Goal: Check status: Check status

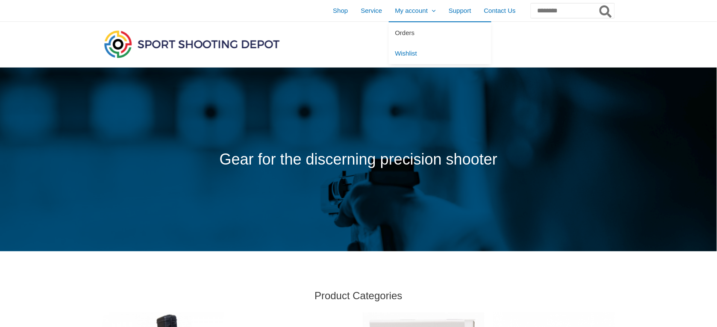
click at [395, 33] on span "Orders" at bounding box center [405, 32] width 20 height 7
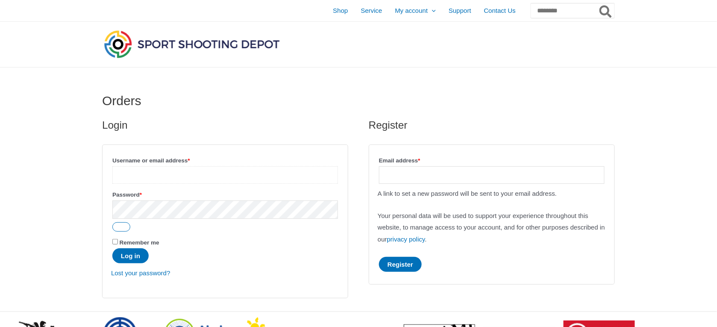
type input "**********"
drag, startPoint x: 133, startPoint y: 258, endPoint x: 142, endPoint y: 257, distance: 8.1
click at [133, 259] on button "Log in" at bounding box center [130, 255] width 36 height 15
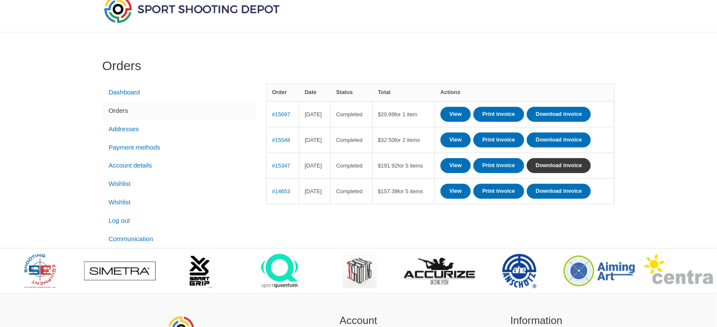
scroll to position [53, 0]
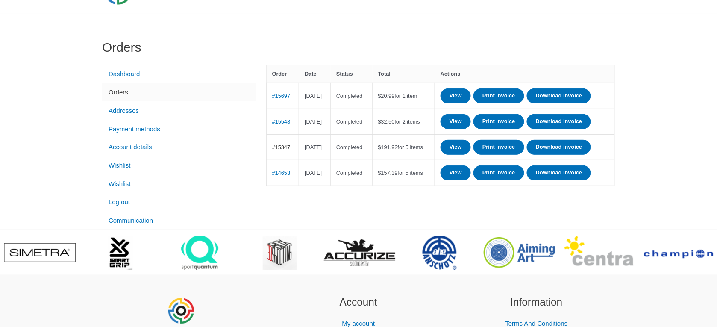
click at [289, 150] on link "#15347" at bounding box center [281, 147] width 18 height 6
